Goal: Task Accomplishment & Management: Use online tool/utility

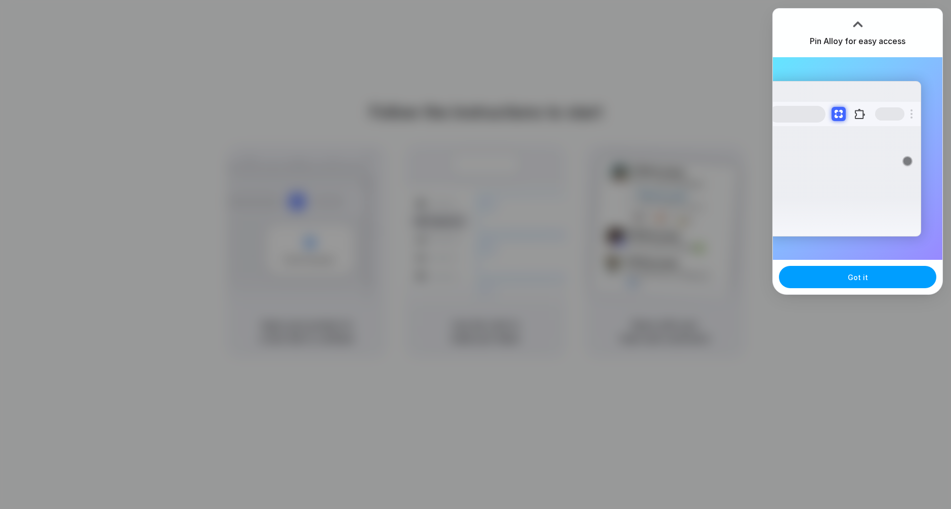
click at [895, 280] on button "Got it" at bounding box center [857, 277] width 157 height 22
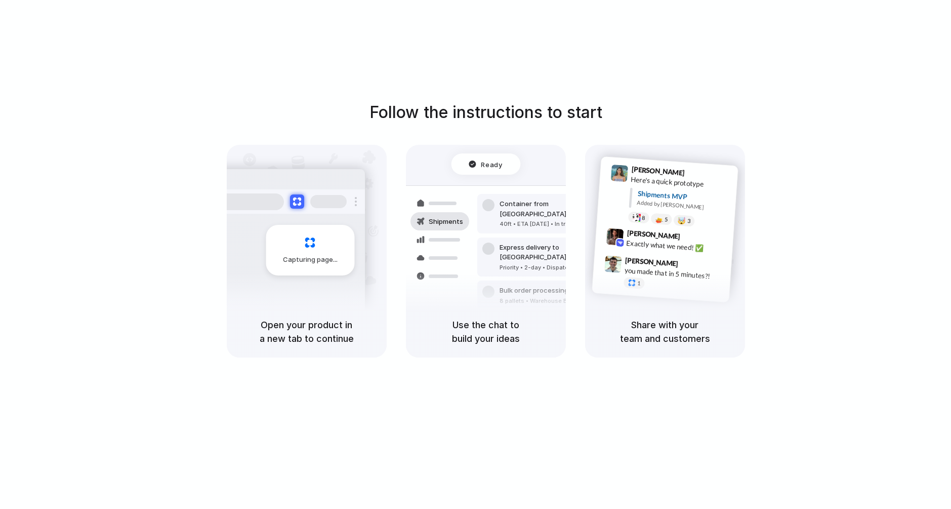
click at [385, 395] on div "Follow the instructions to start Capturing page Open your product in a new tab …" at bounding box center [485, 264] width 971 height 529
click at [409, 278] on div "Shipments" at bounding box center [432, 257] width 74 height 142
click at [296, 286] on div "Capturing page" at bounding box center [289, 246] width 153 height 155
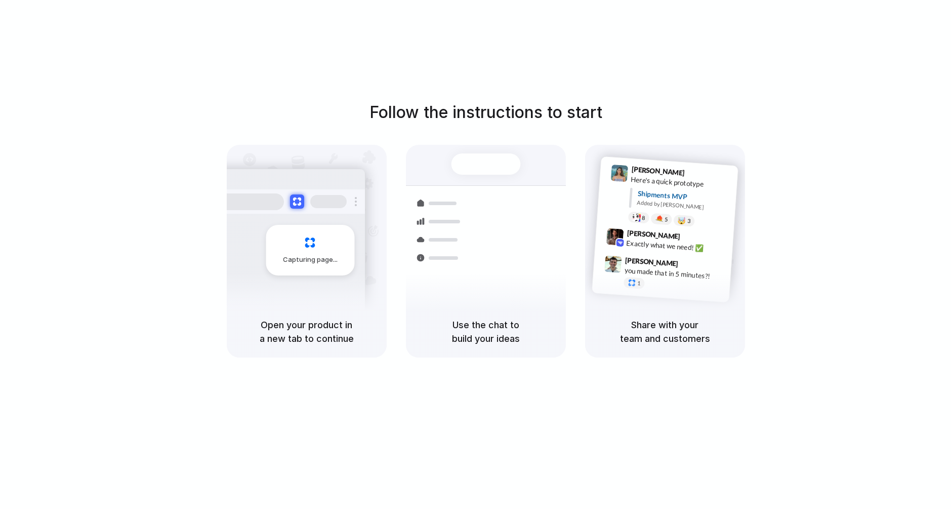
click at [314, 337] on h5 "Open your product in a new tab to continue" at bounding box center [307, 331] width 136 height 27
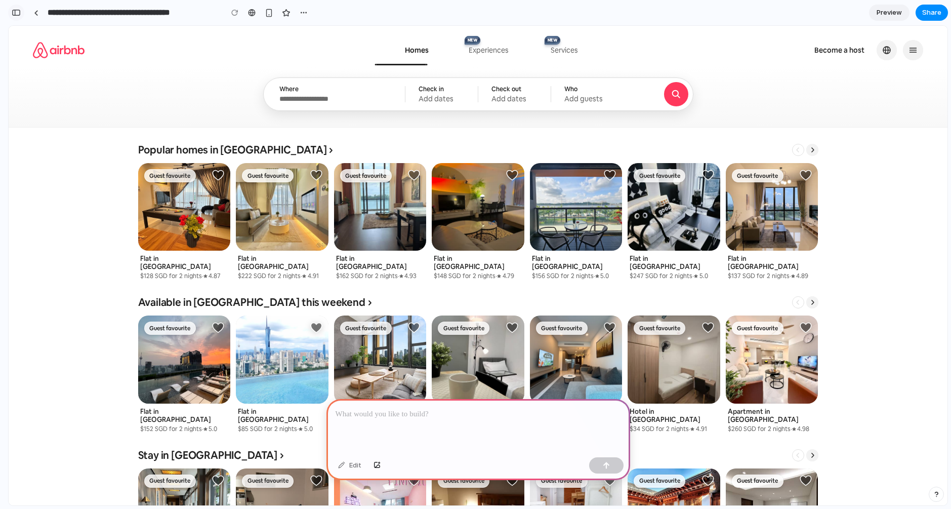
click at [14, 14] on div "button" at bounding box center [16, 12] width 9 height 7
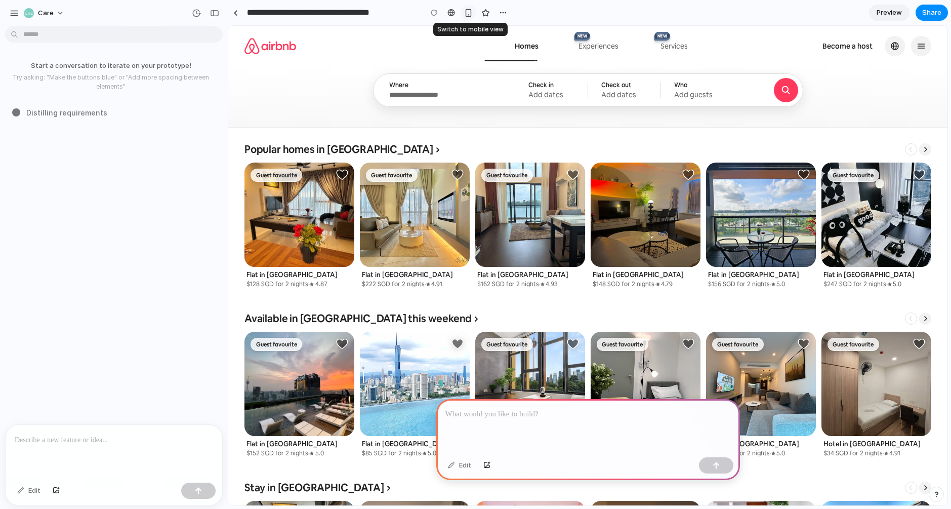
click at [465, 9] on div "button" at bounding box center [468, 13] width 9 height 9
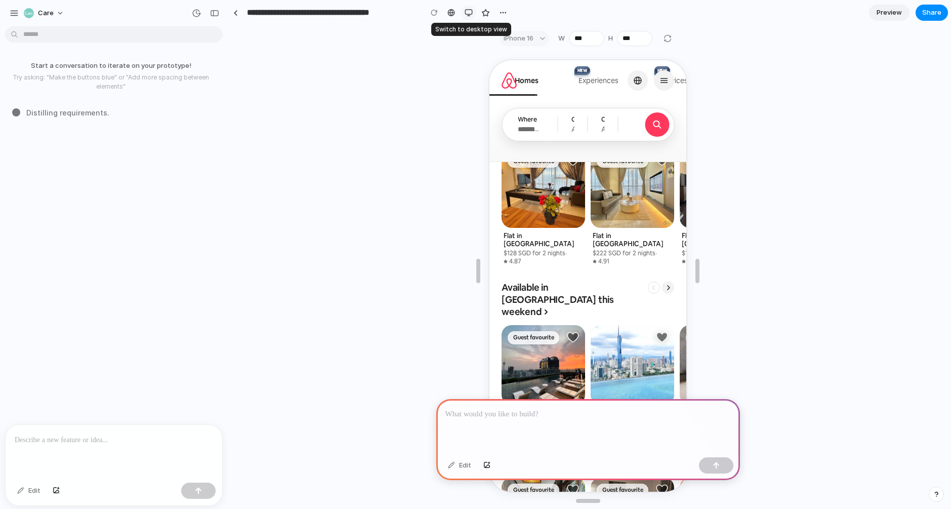
click at [467, 14] on div "button" at bounding box center [469, 13] width 8 height 8
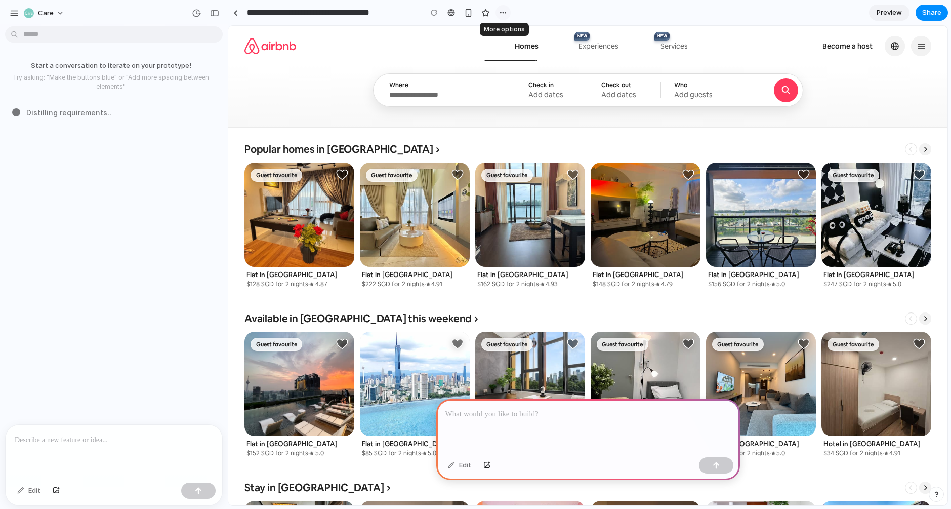
click at [499, 11] on div "button" at bounding box center [503, 13] width 8 height 8
click at [499, 11] on div "Duplicate Delete" at bounding box center [475, 254] width 951 height 509
click at [64, 32] on body "**********" at bounding box center [475, 254] width 951 height 509
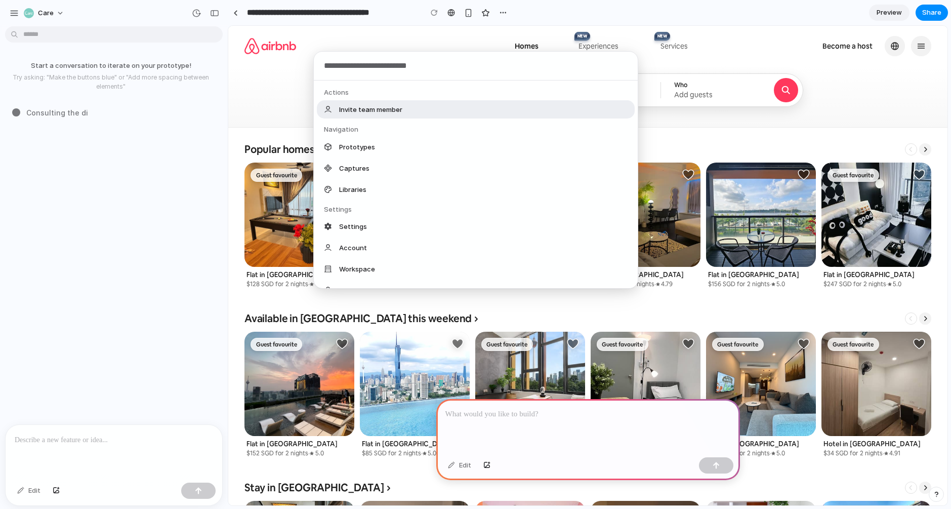
click at [62, 35] on div "Actions Invite team member Navigation Prototypes Captures Libraries Settings Se…" at bounding box center [475, 254] width 951 height 509
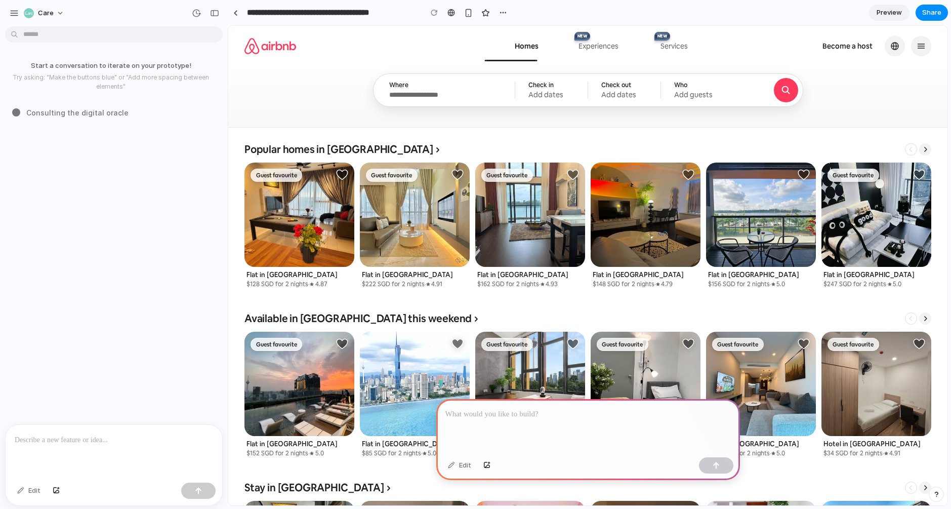
click at [57, 441] on p at bounding box center [114, 440] width 198 height 12
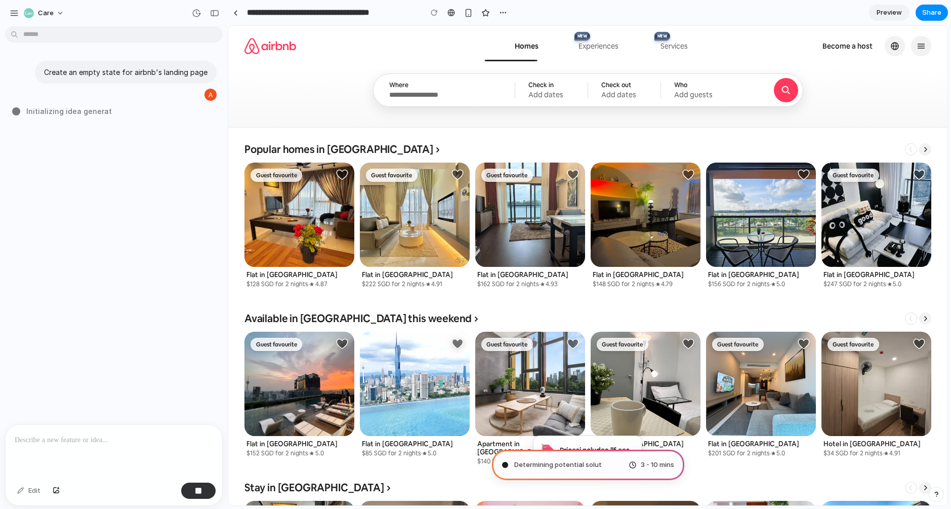
type input "**********"
